Goal: Task Accomplishment & Management: Complete application form

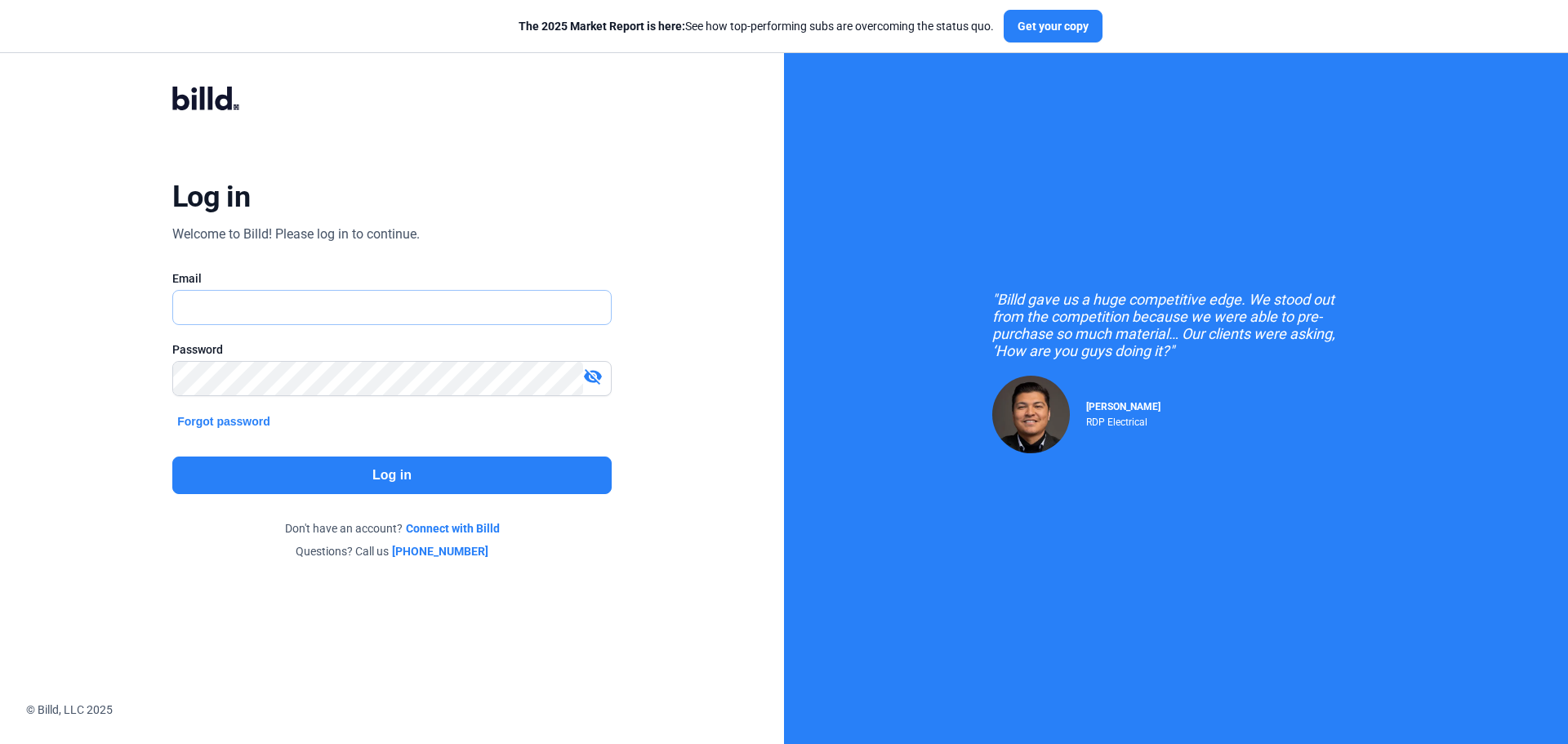
type input "[EMAIL_ADDRESS][DOMAIN_NAME]"
click at [374, 465] on button "Log in" at bounding box center [392, 475] width 440 height 37
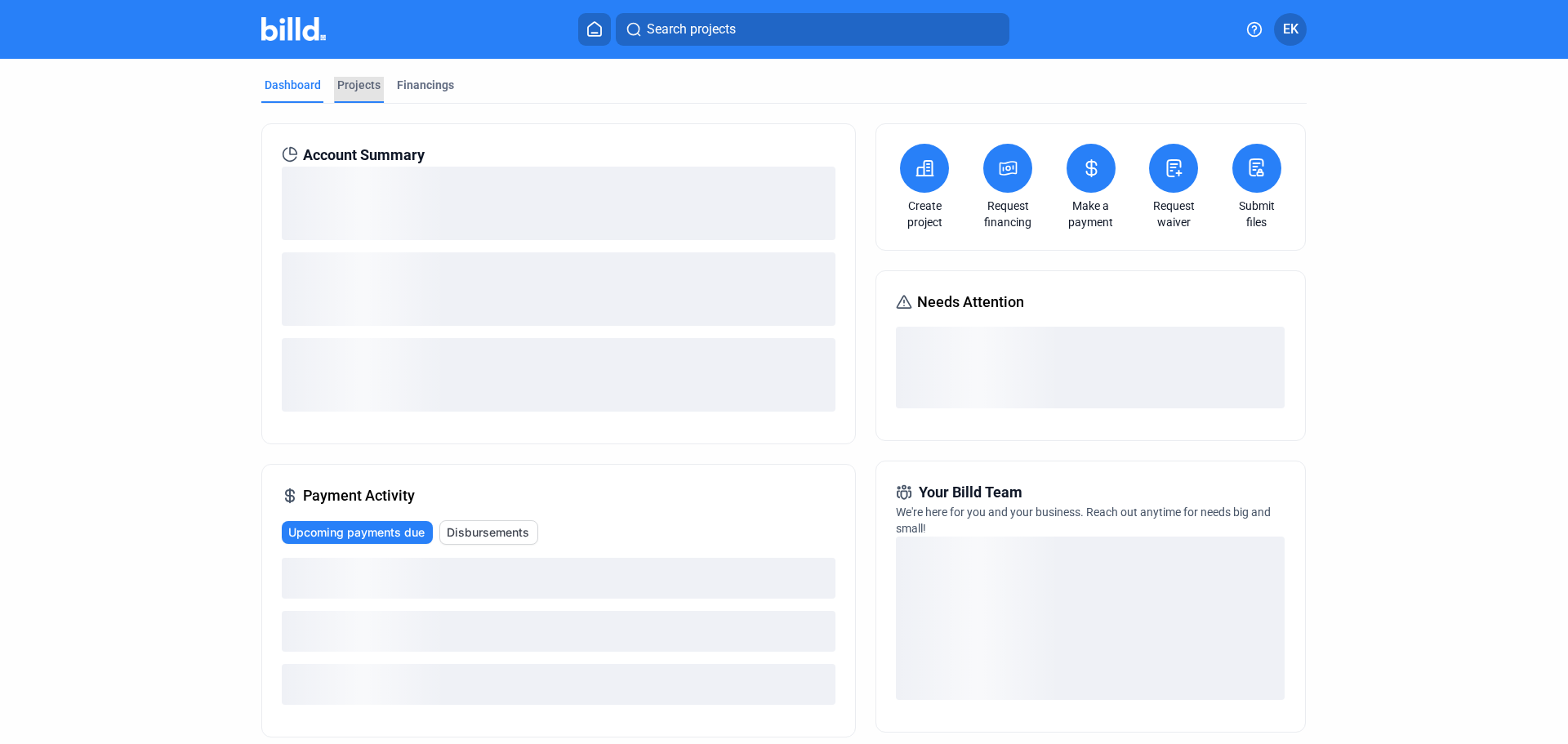
click at [347, 88] on div "Projects" at bounding box center [359, 85] width 44 height 16
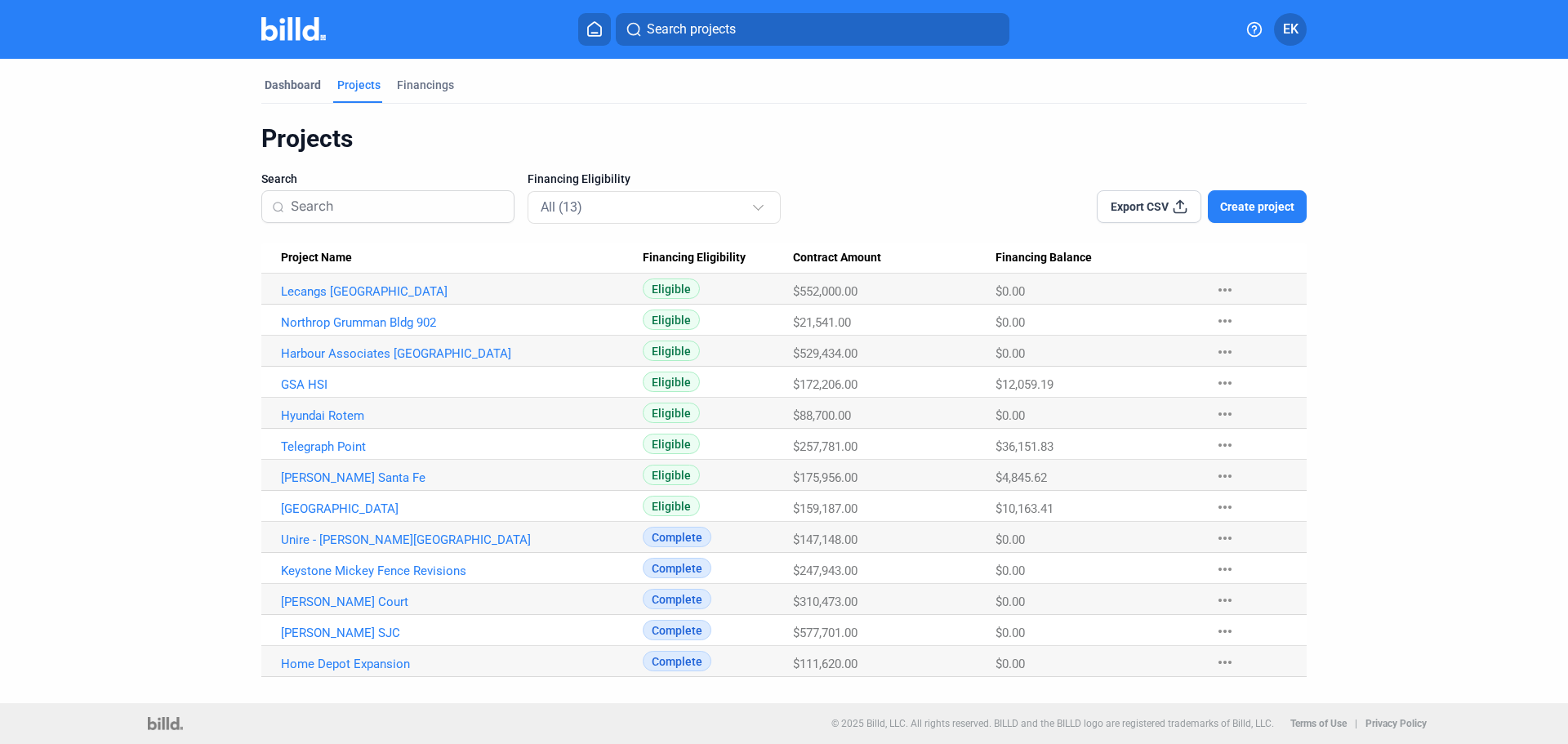
drag, startPoint x: 430, startPoint y: 87, endPoint x: 798, endPoint y: 108, distance: 368.6
click at [798, 108] on mat-tab-group "Dashboard Projects Financings Projects Search Financing Eligibility All (13) Ex…" at bounding box center [783, 368] width 1045 height 618
click at [300, 299] on link "GSA HSI" at bounding box center [461, 291] width 362 height 14
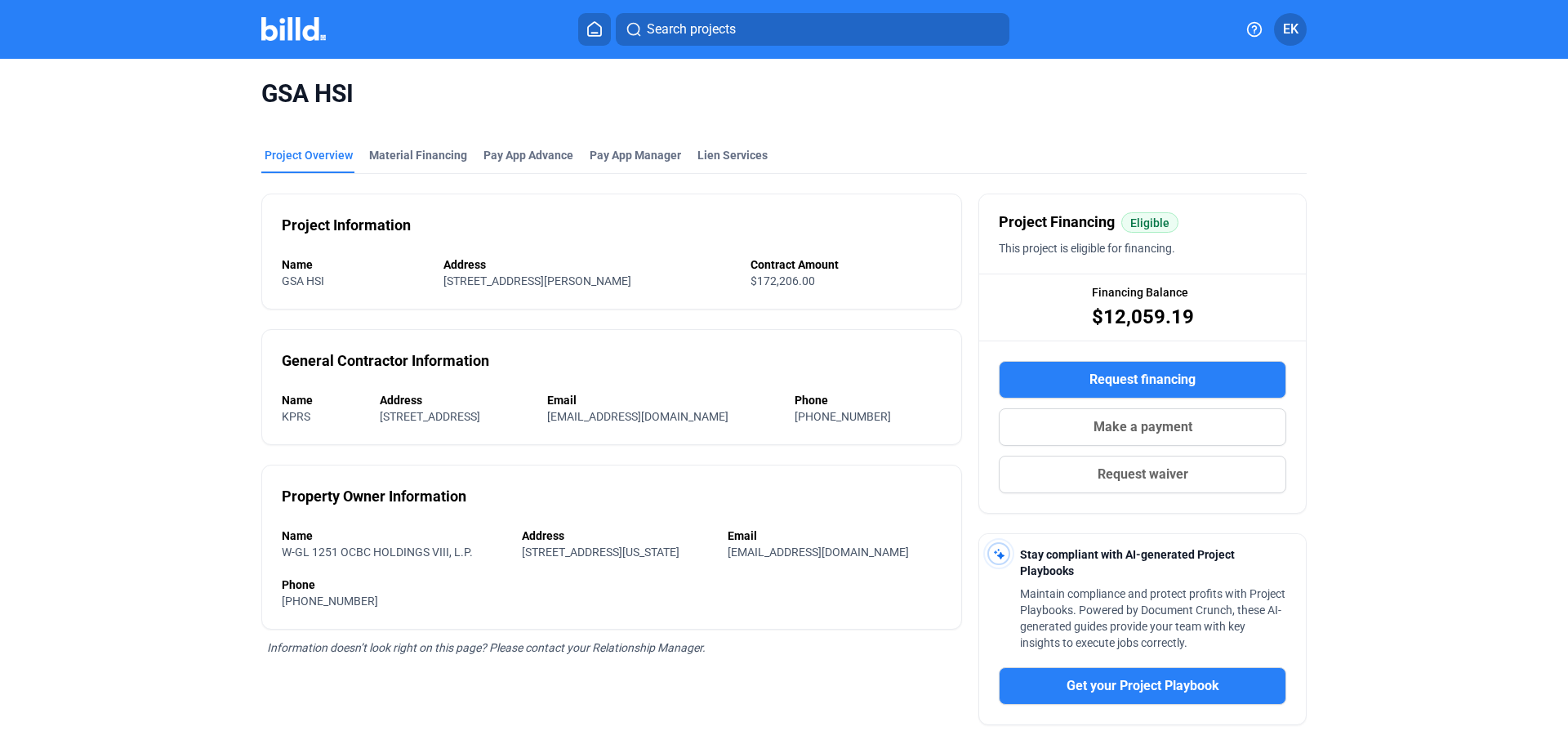
drag, startPoint x: 431, startPoint y: 281, endPoint x: 674, endPoint y: 275, distance: 243.1
click at [674, 275] on div "[STREET_ADDRESS][PERSON_NAME]" at bounding box center [574, 281] width 261 height 16
click at [527, 334] on div "General Contractor Information Name KPRS Address [STREET_ADDRESS] Email [EMAIL_…" at bounding box center [611, 387] width 701 height 116
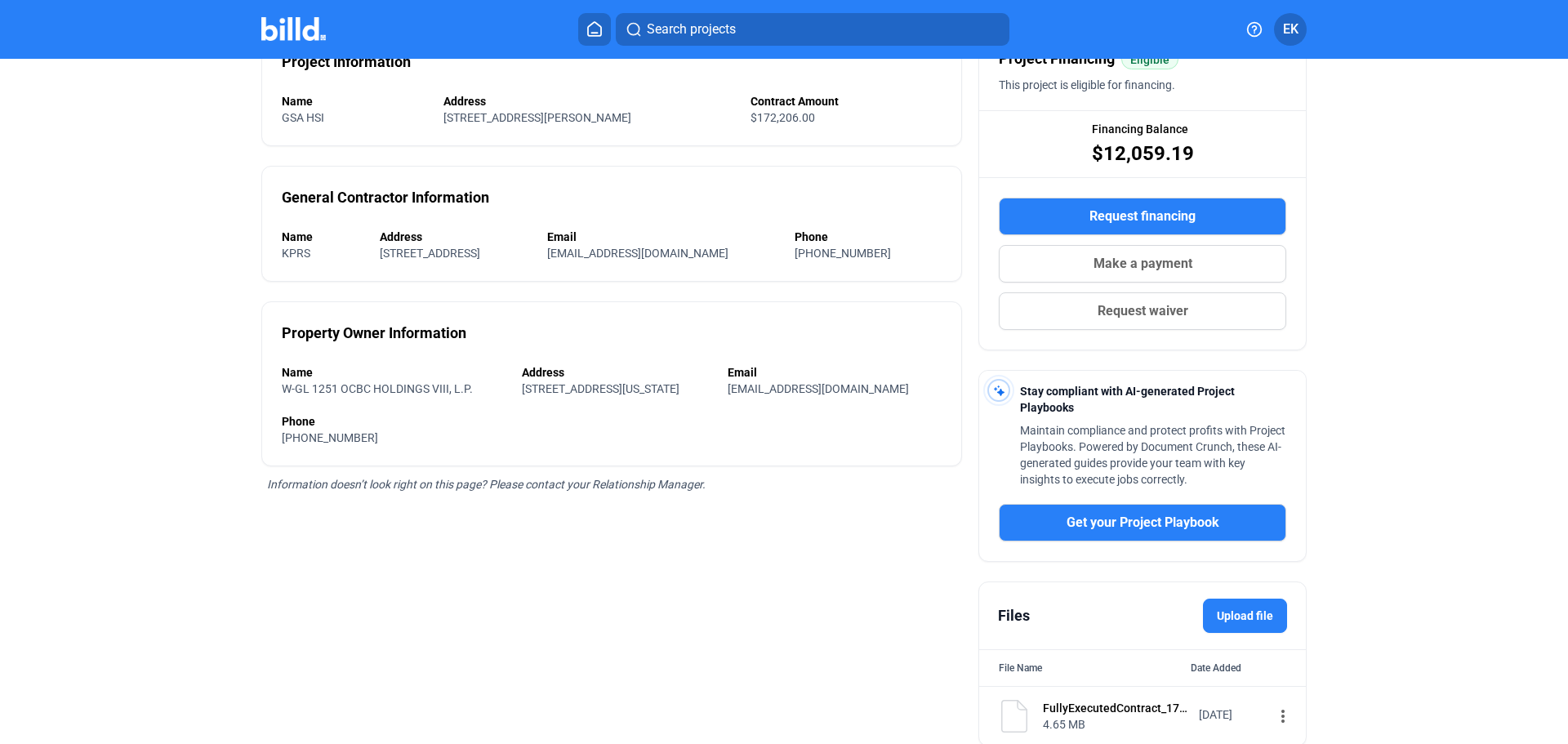
scroll to position [227, 0]
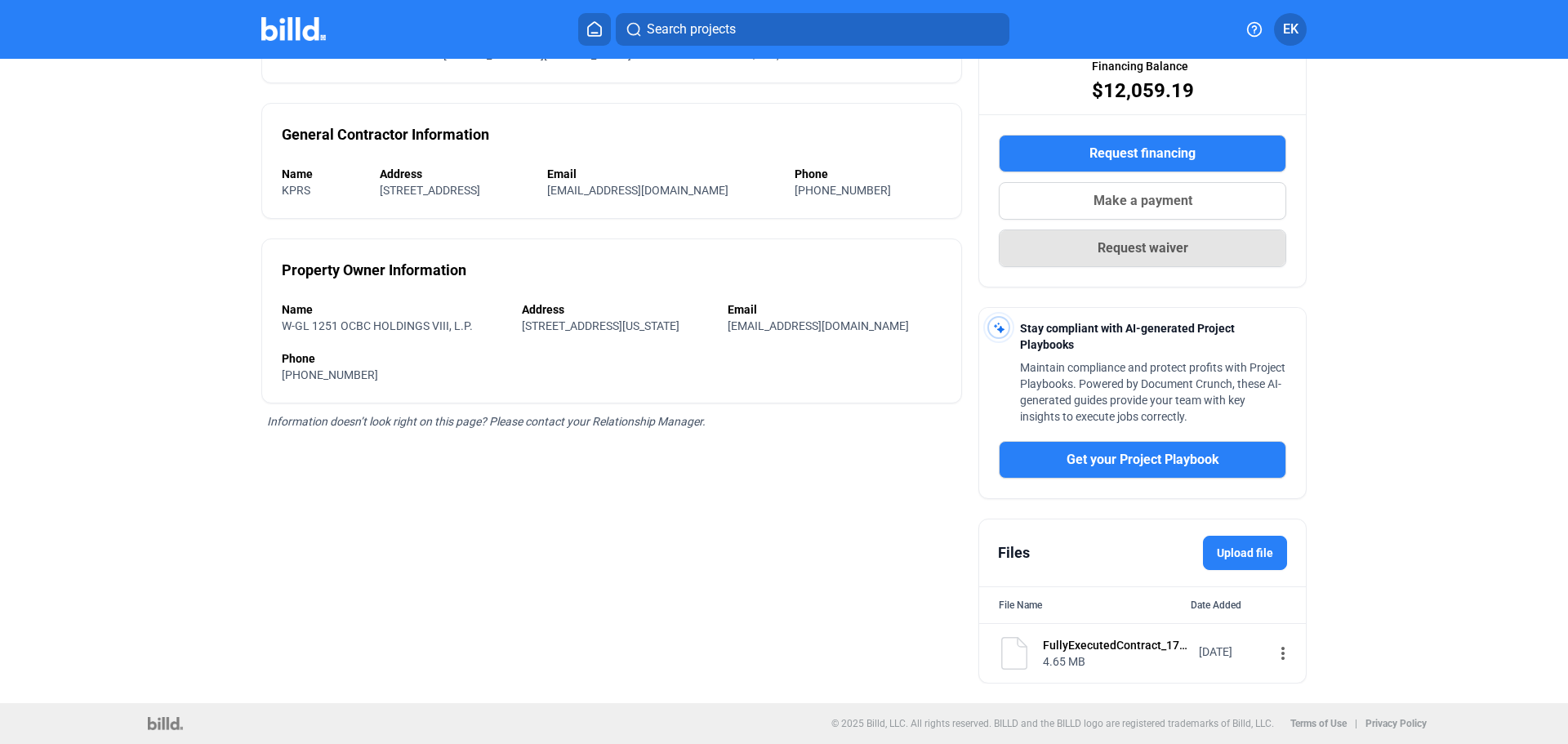
click at [1148, 251] on span "Request waiver" at bounding box center [1143, 248] width 91 height 20
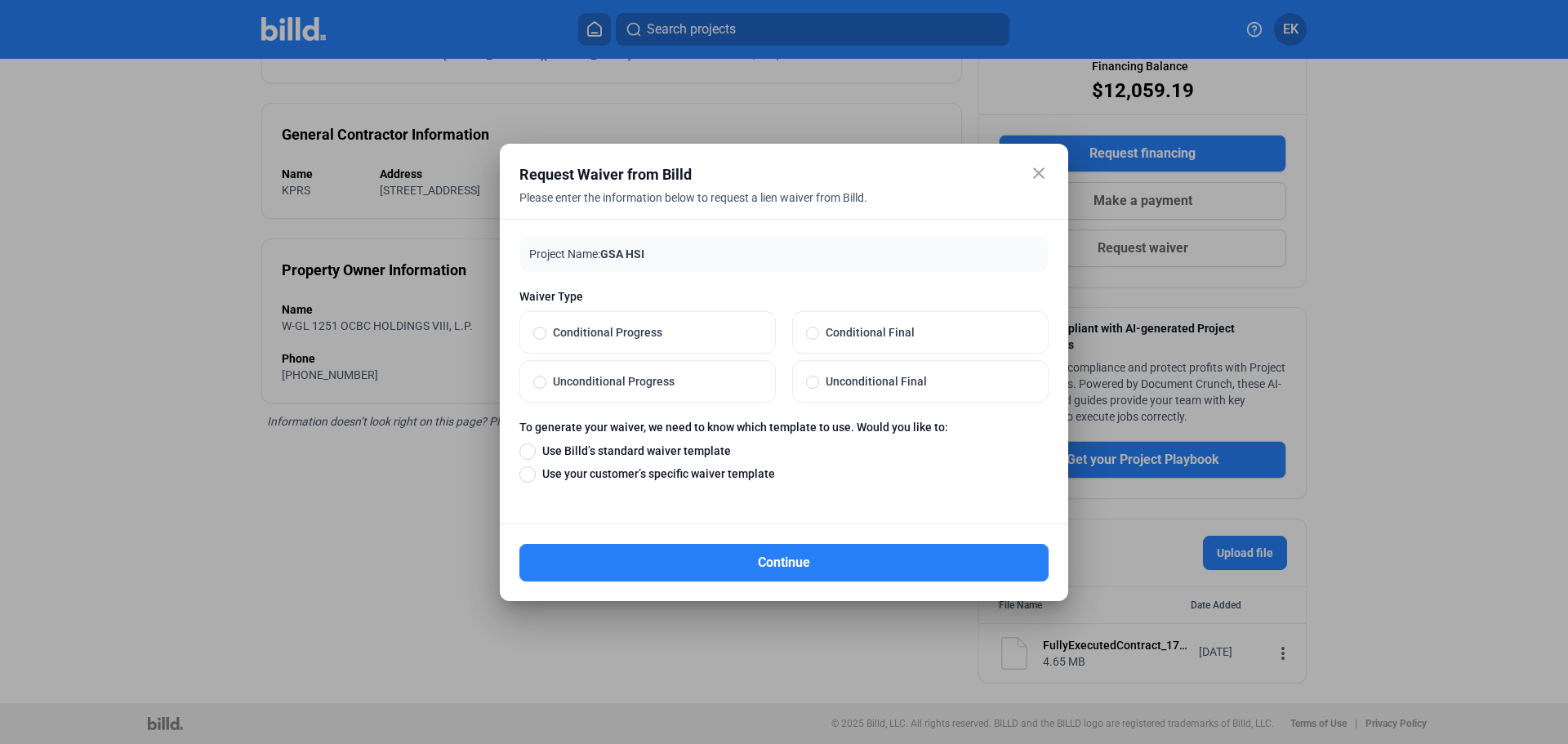
click at [539, 332] on span at bounding box center [539, 333] width 13 height 13
click at [539, 332] on input "Conditional Progress" at bounding box center [539, 333] width 13 height 14
radio input "true"
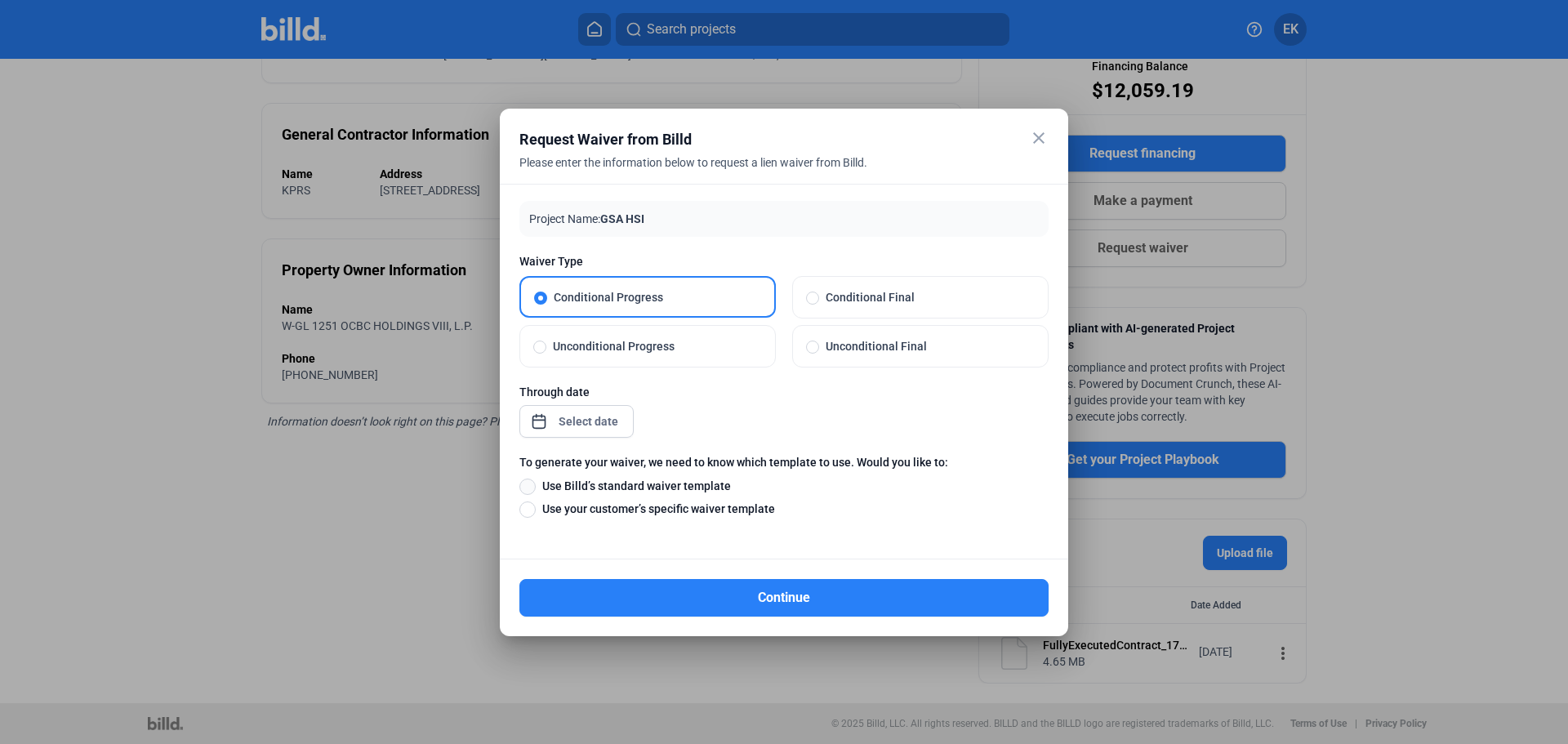
click at [525, 479] on span at bounding box center [528, 487] width 16 height 16
click at [525, 479] on input "Use Billd’s standard waiver template" at bounding box center [528, 486] width 16 height 18
radio input "true"
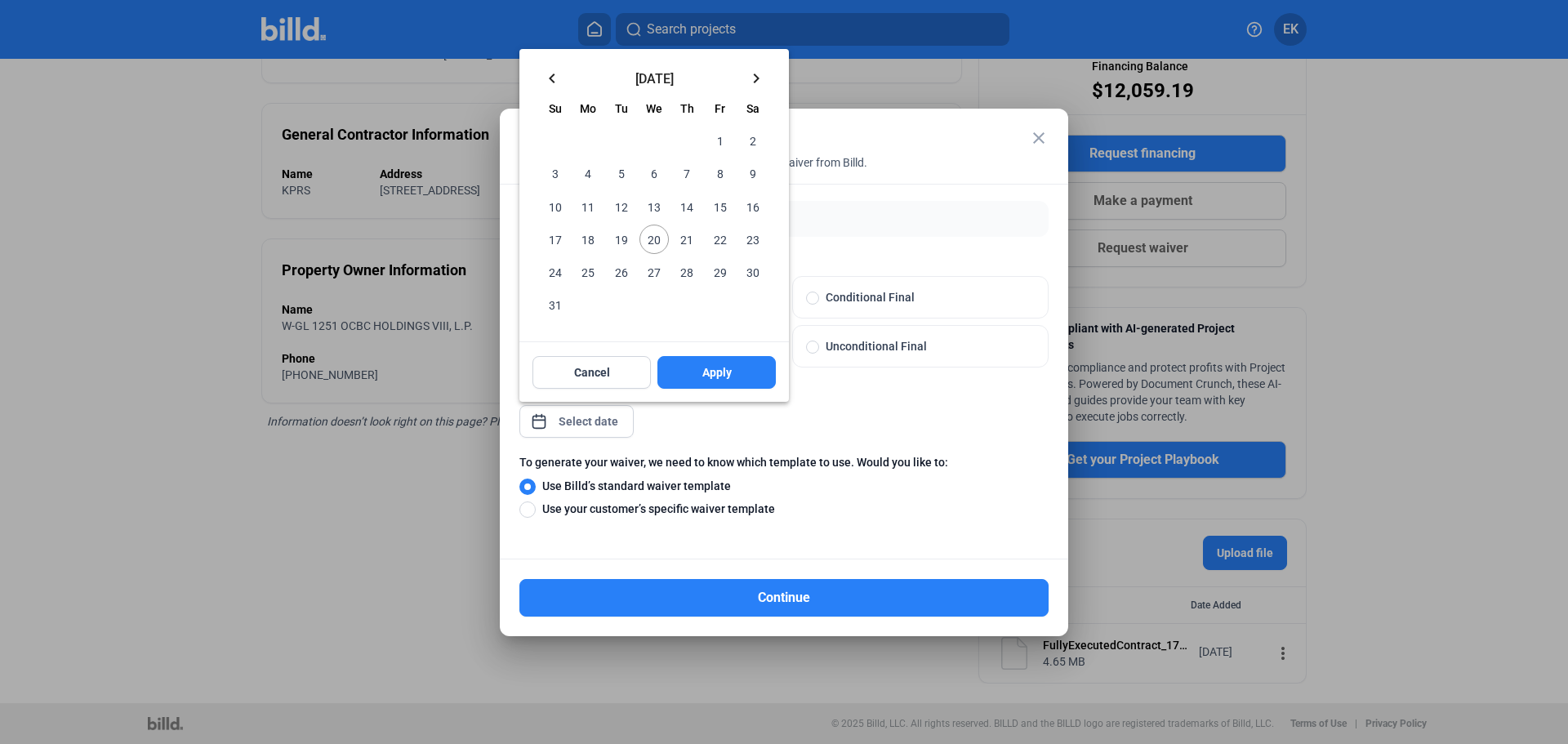
click at [599, 422] on div "close Request Waiver from Billd Please enter the information below to request a…" at bounding box center [784, 372] width 1568 height 744
click at [553, 72] on mat-icon "keyboard_arrow_left" at bounding box center [552, 79] width 20 height 20
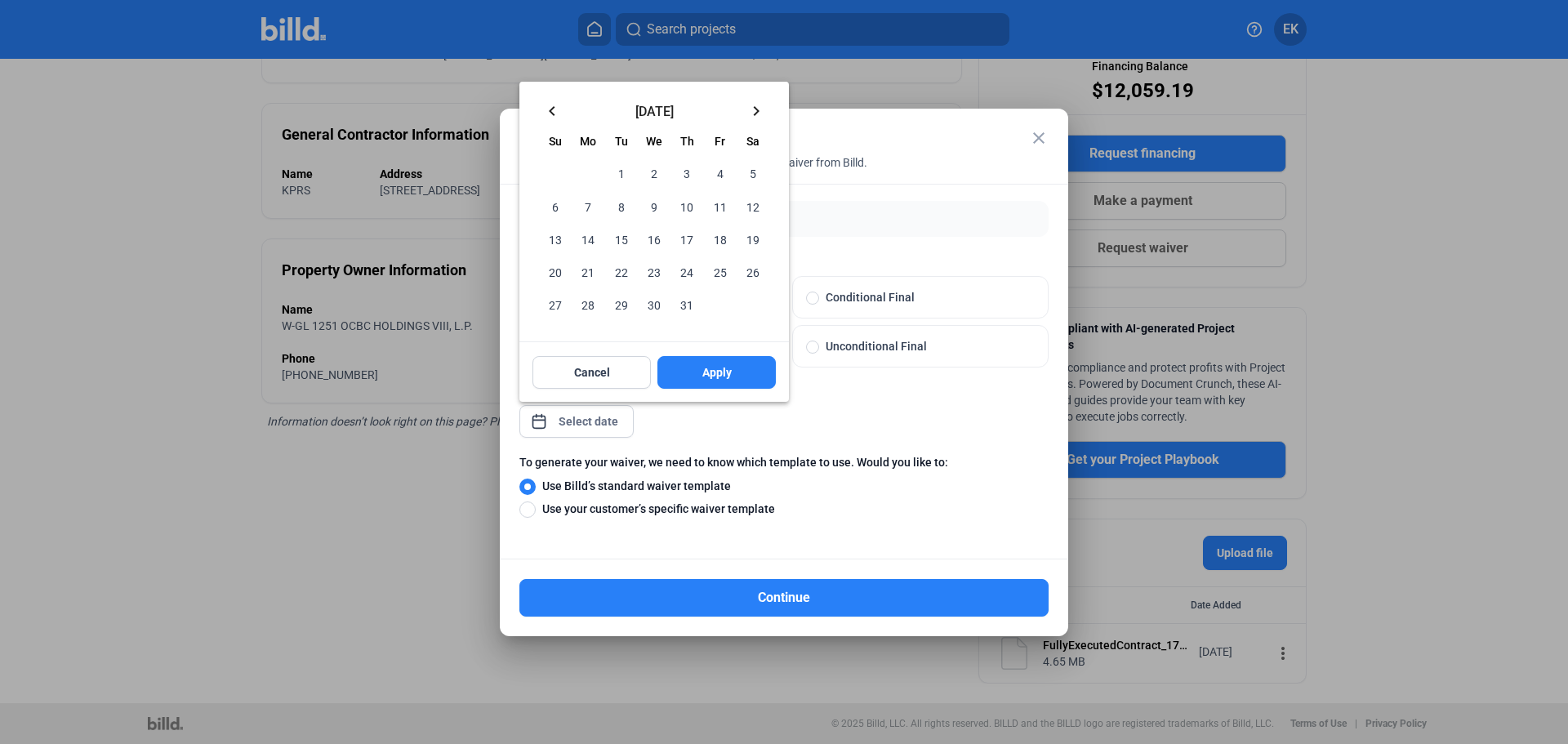
click at [686, 301] on span "31" at bounding box center [686, 304] width 29 height 29
click at [726, 374] on span "Apply" at bounding box center [717, 372] width 29 height 16
type input "[DATE]"
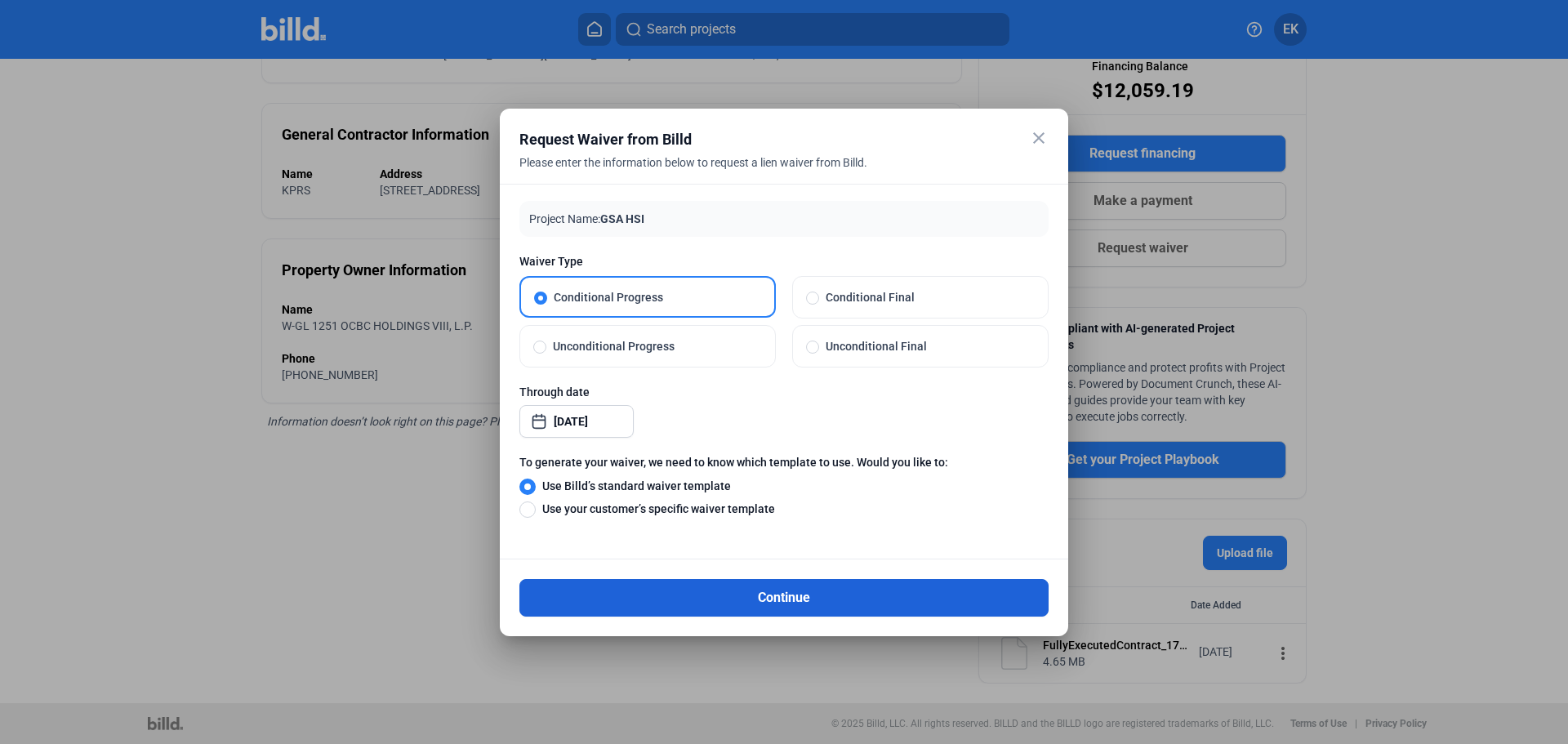
click at [786, 596] on button "Continue" at bounding box center [784, 597] width 529 height 37
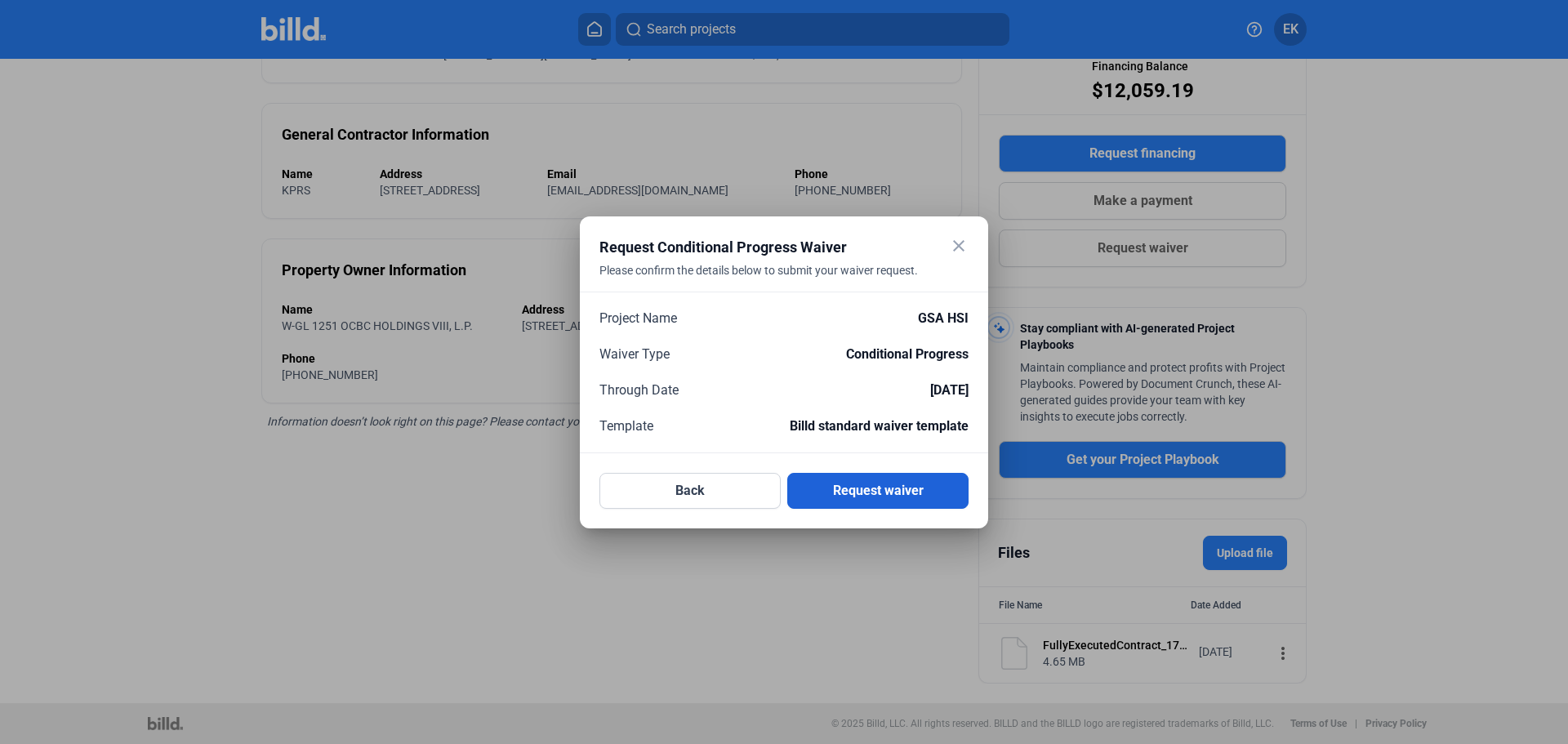
click at [856, 496] on button "Request waiver" at bounding box center [877, 491] width 181 height 36
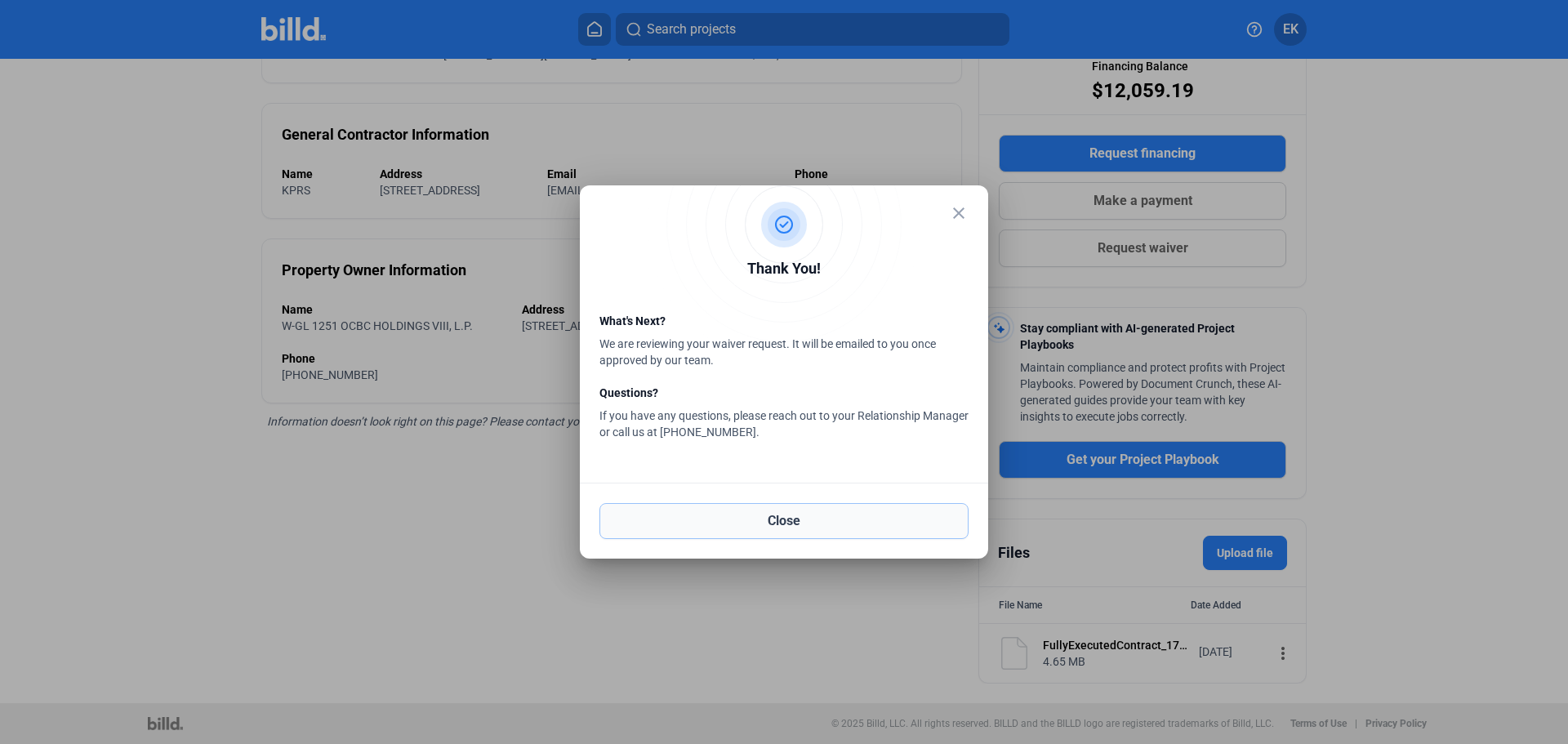
click at [802, 521] on button "Close" at bounding box center [783, 521] width 369 height 36
